Goal: Check status

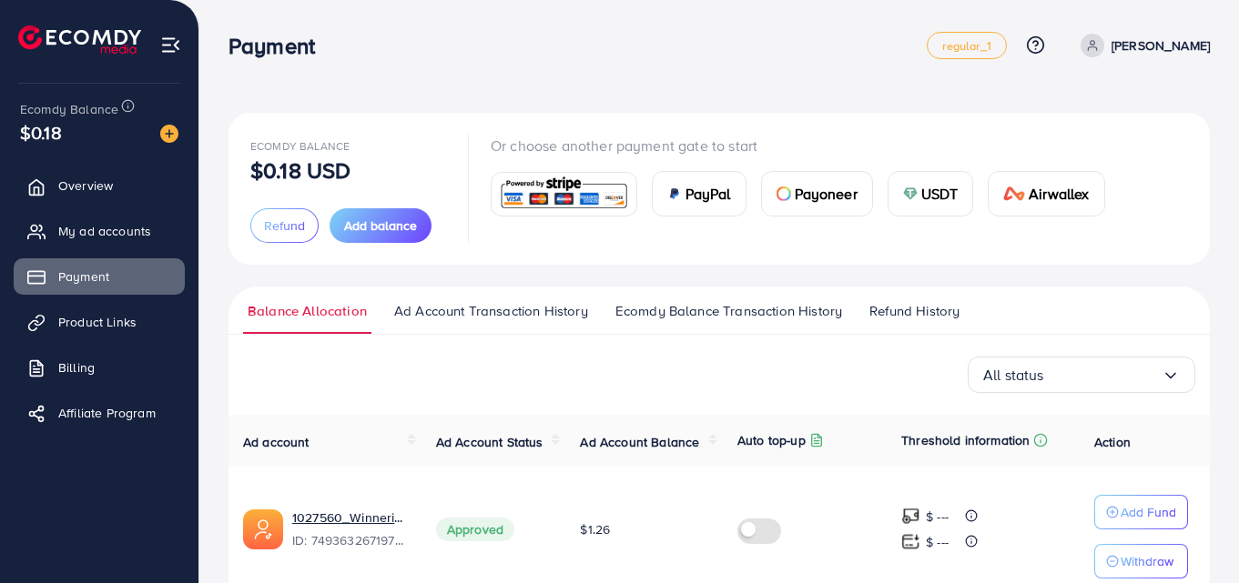
scroll to position [87, 0]
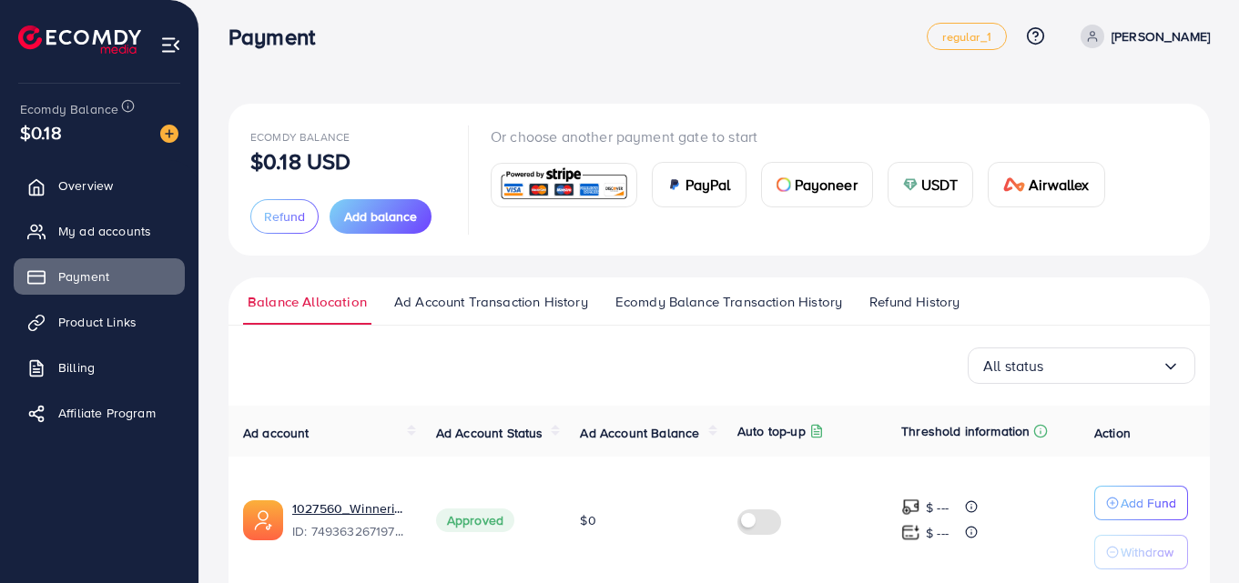
scroll to position [5, 0]
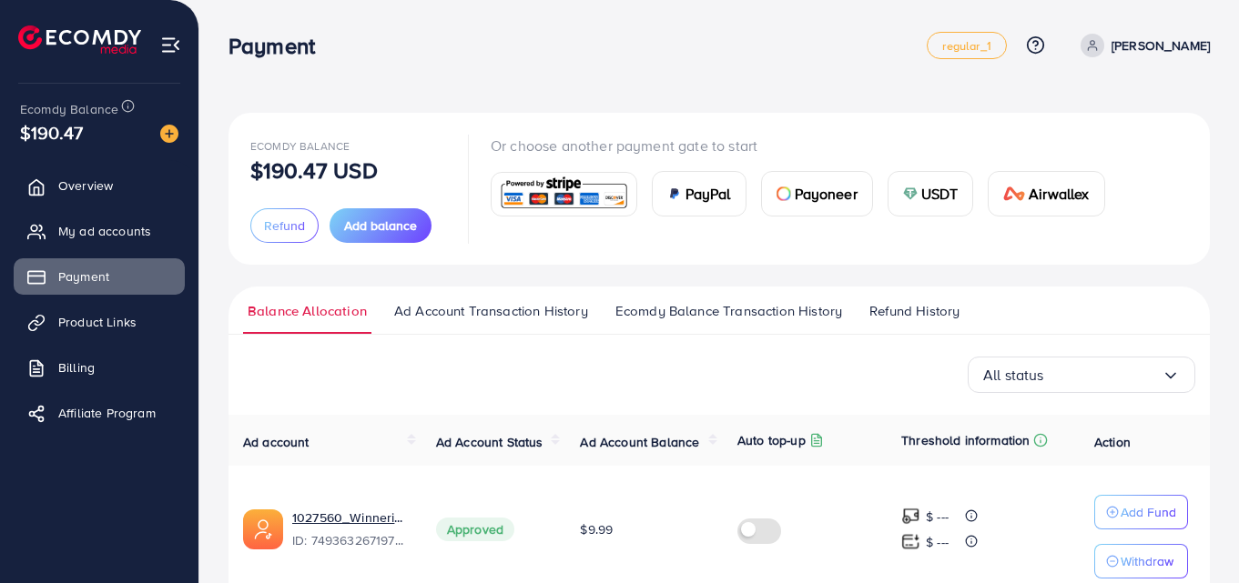
click at [536, 488] on td "Approved" at bounding box center [493, 530] width 145 height 128
